Goal: Transaction & Acquisition: Purchase product/service

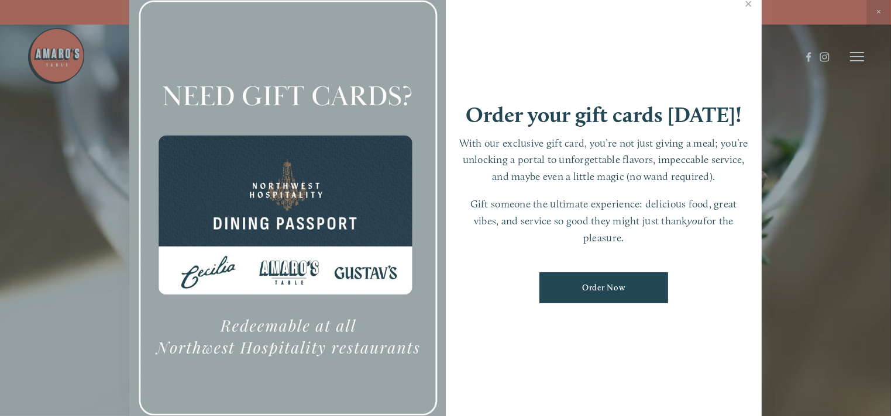
click at [605, 294] on link "Order Now" at bounding box center [603, 288] width 129 height 31
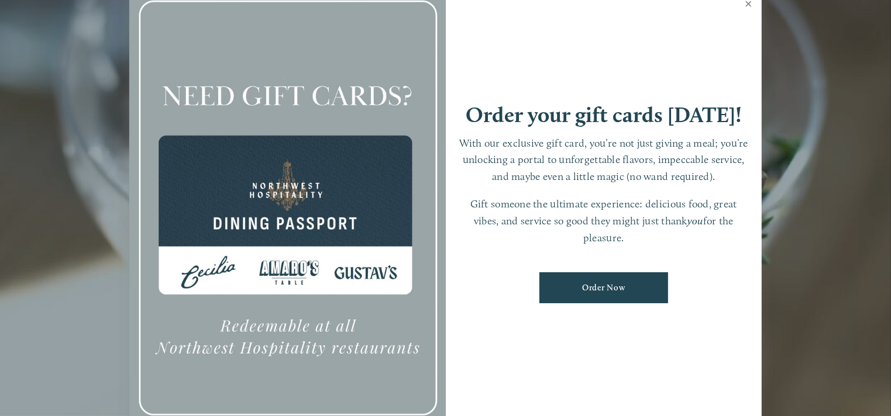
click at [746, 2] on link "Close" at bounding box center [748, 5] width 23 height 33
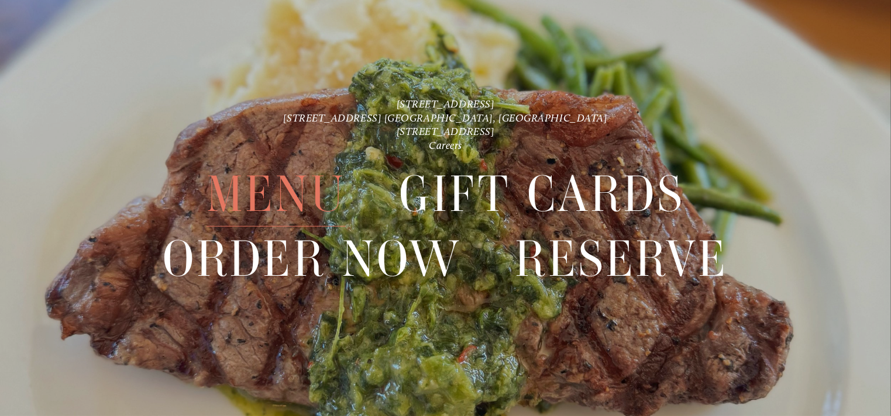
click at [315, 192] on span "Menu" at bounding box center [275, 194] width 139 height 65
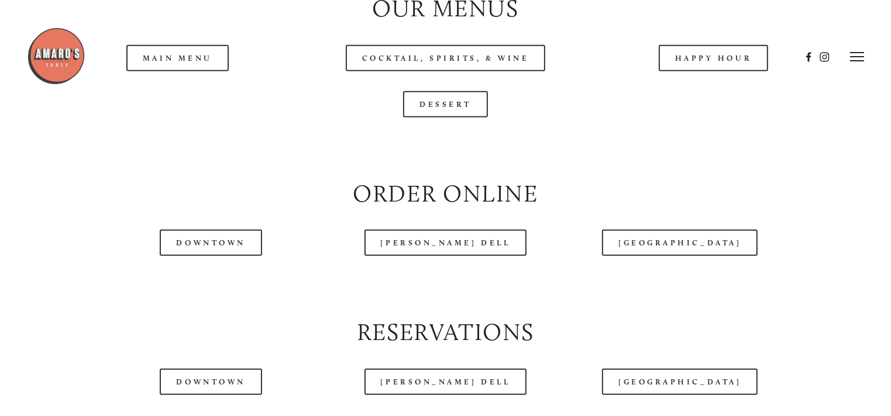
scroll to position [1228, 0]
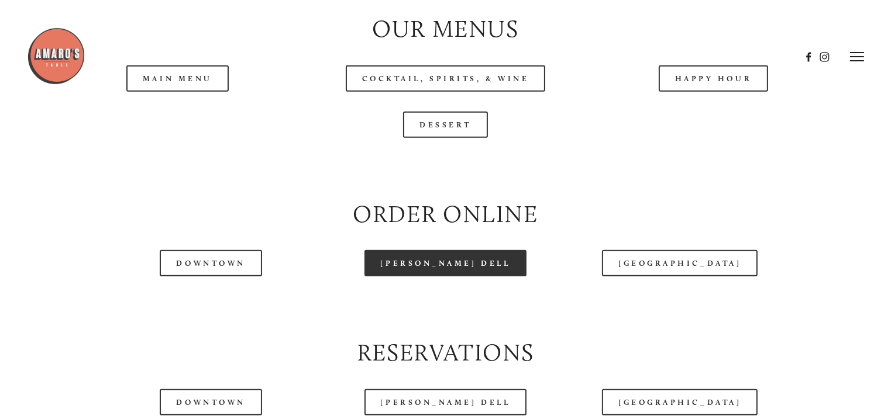
click at [451, 277] on link "[PERSON_NAME] Dell" at bounding box center [445, 263] width 163 height 26
